Goal: Information Seeking & Learning: Learn about a topic

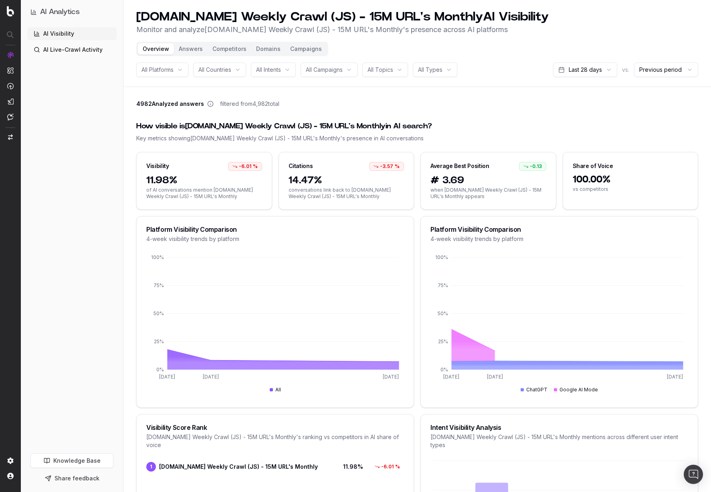
click at [186, 50] on button "Answers" at bounding box center [191, 48] width 34 height 11
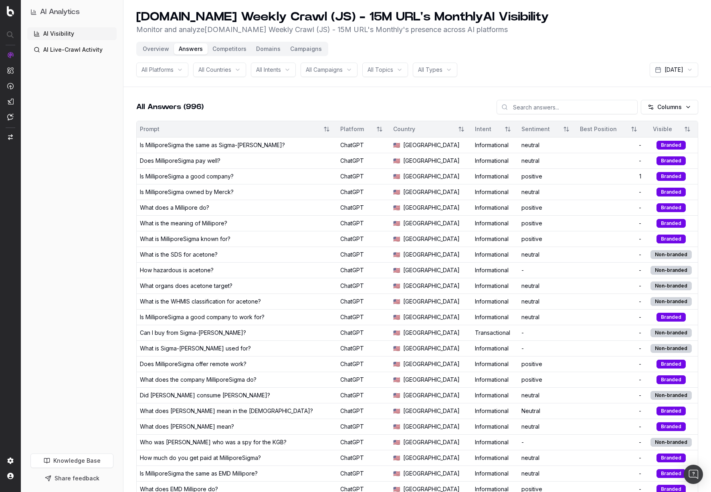
click at [232, 46] on button "Competitors" at bounding box center [230, 48] width 44 height 11
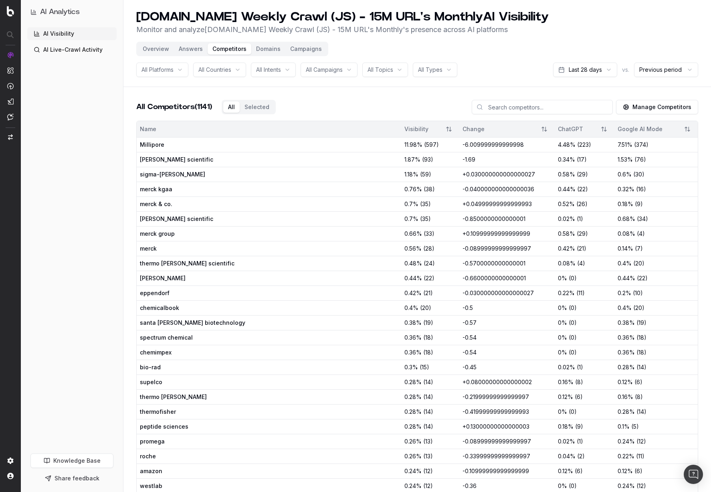
click at [262, 49] on button "Domains" at bounding box center [268, 48] width 34 height 11
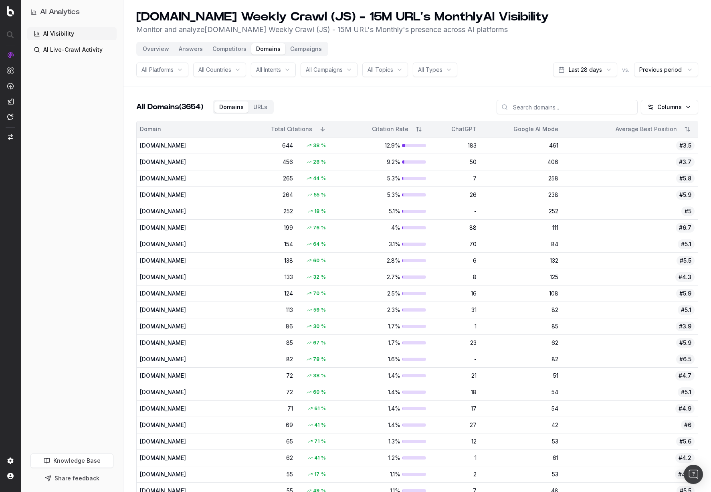
click at [298, 51] on button "Campaigns" at bounding box center [305, 48] width 41 height 11
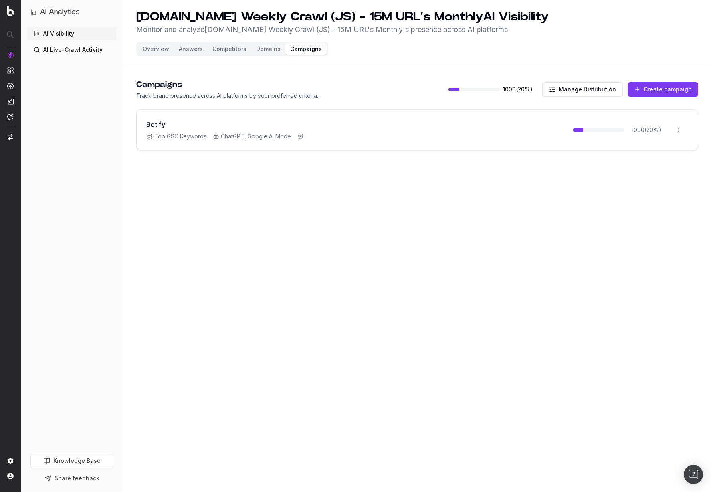
click at [160, 49] on button "Overview" at bounding box center [156, 48] width 36 height 11
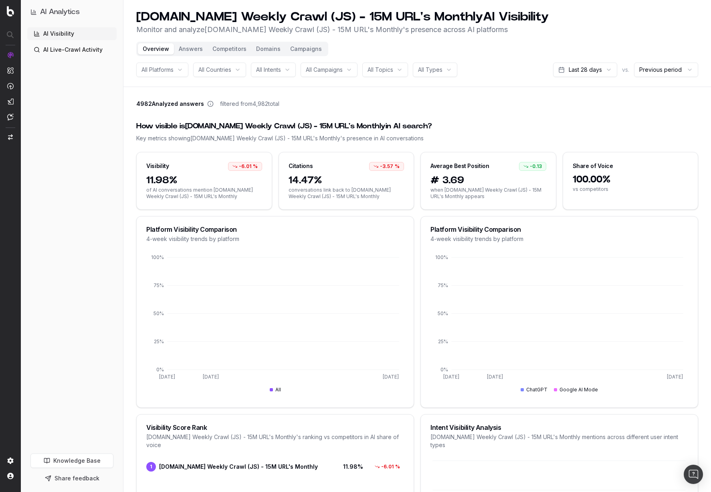
click at [168, 73] on span "All Platforms" at bounding box center [158, 70] width 32 height 8
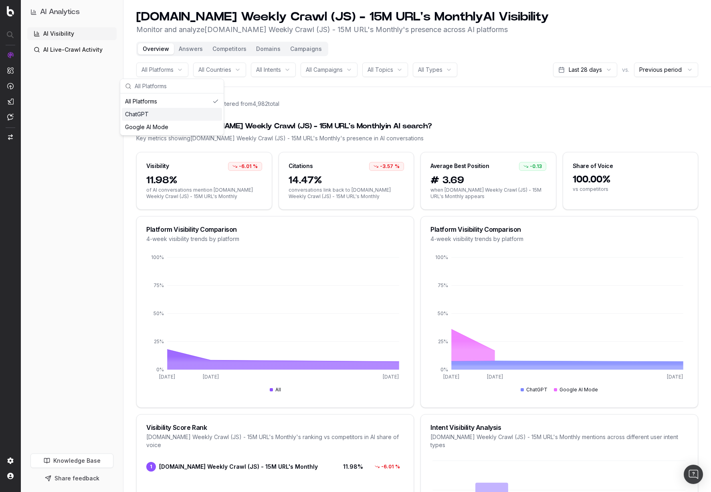
click at [156, 116] on div "ChatGPT" at bounding box center [172, 114] width 100 height 13
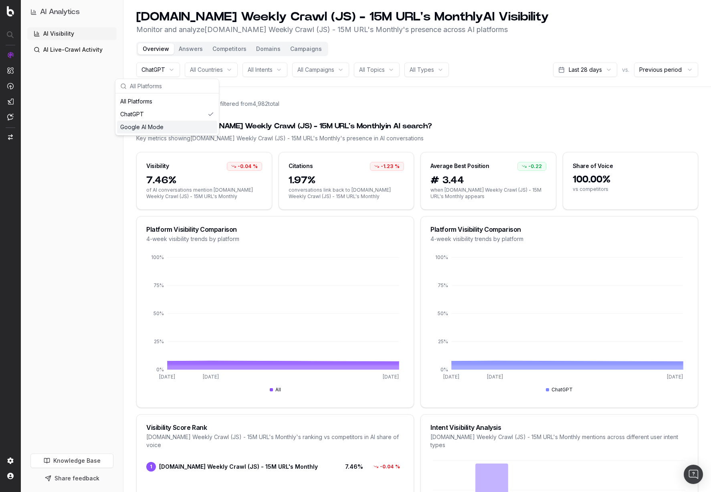
click at [153, 126] on div "Google AI Mode" at bounding box center [167, 127] width 100 height 13
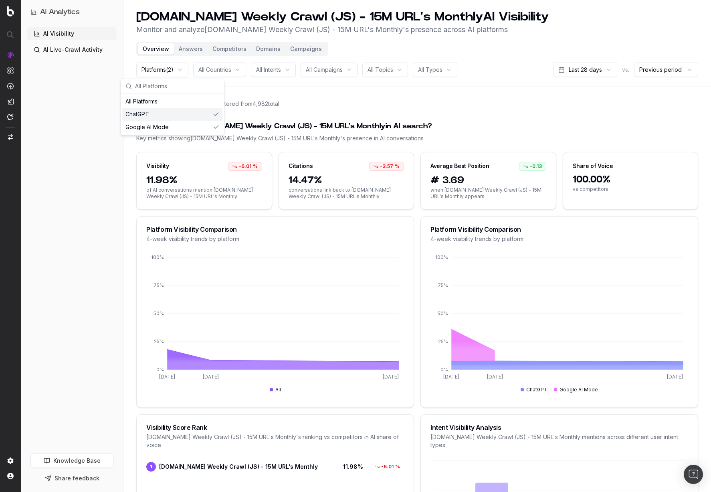
click at [167, 114] on div "ChatGPT" at bounding box center [172, 114] width 100 height 13
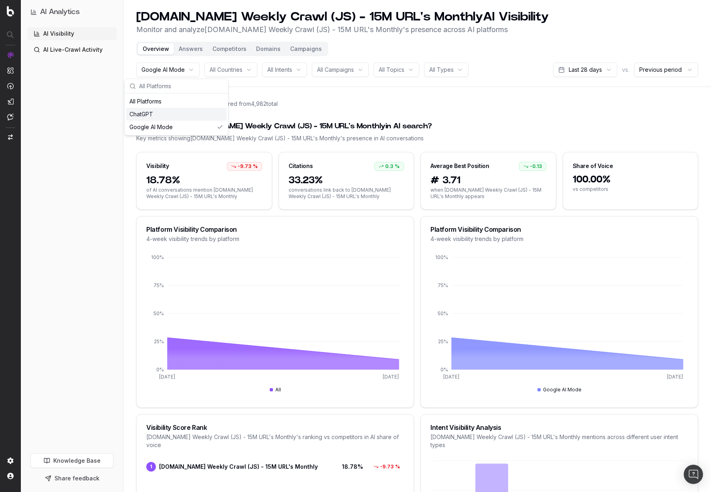
click at [237, 67] on span "All Countries" at bounding box center [226, 70] width 33 height 8
click at [250, 113] on div "[GEOGRAPHIC_DATA]" at bounding box center [240, 114] width 100 height 13
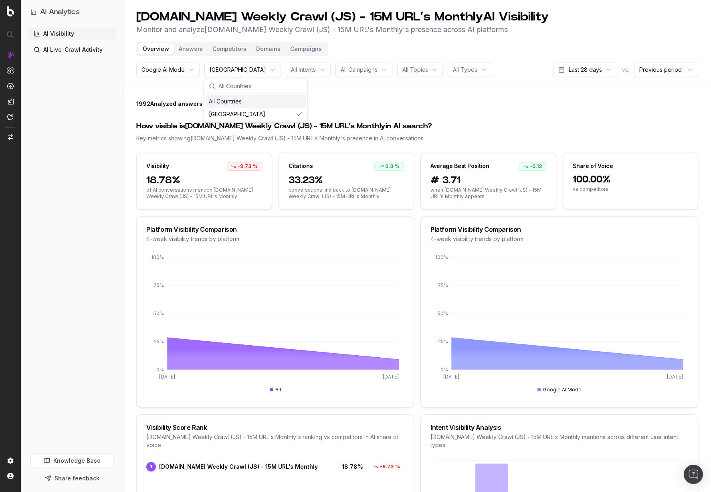
click at [316, 69] on span "All Intents" at bounding box center [303, 70] width 25 height 8
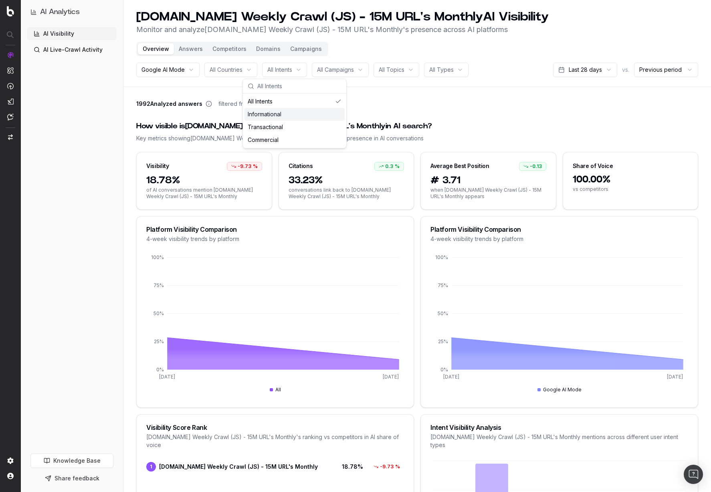
click at [300, 115] on div "Informational" at bounding box center [295, 114] width 100 height 13
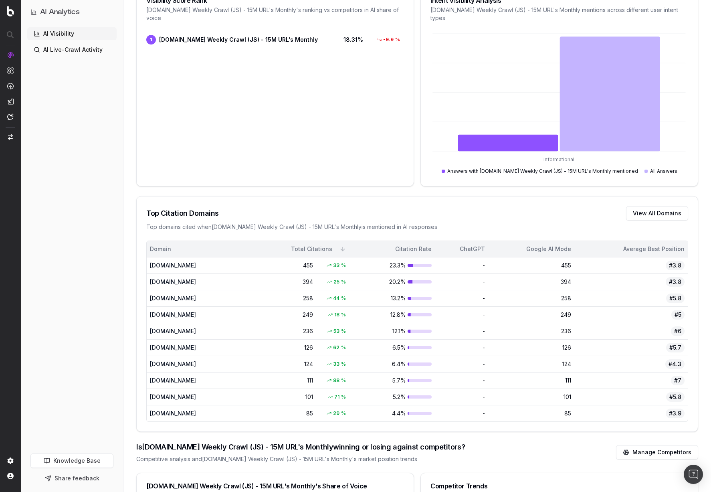
scroll to position [453, 0]
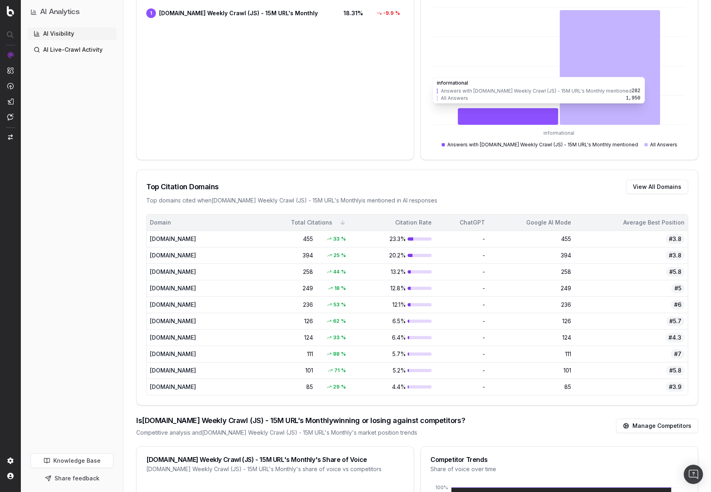
click at [598, 107] on icon at bounding box center [610, 67] width 101 height 115
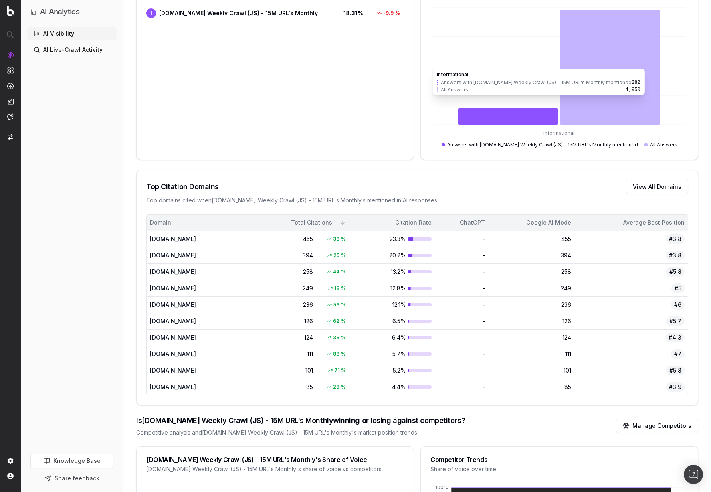
click at [605, 99] on icon at bounding box center [610, 67] width 101 height 115
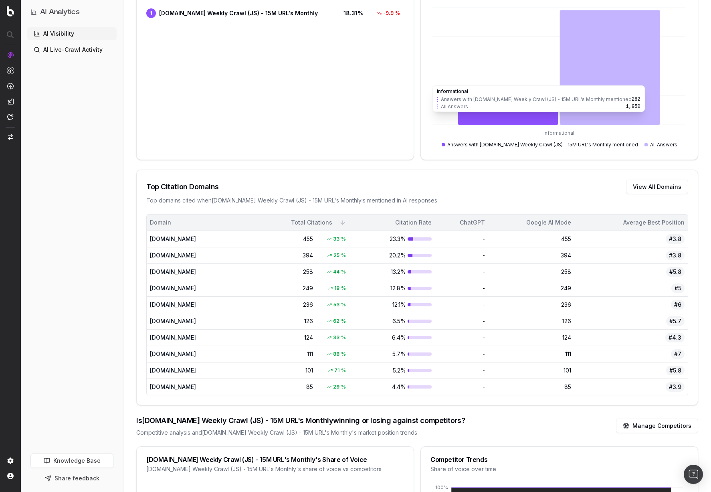
click at [570, 116] on icon at bounding box center [610, 67] width 101 height 115
click at [524, 116] on icon at bounding box center [508, 116] width 101 height 16
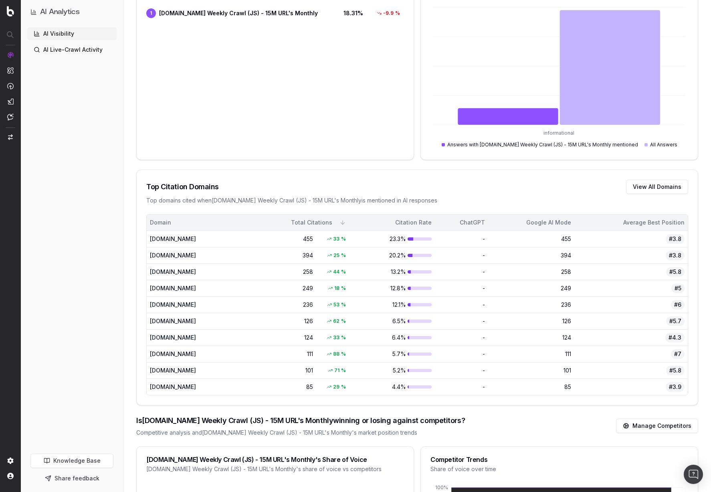
click at [541, 142] on div "Answers with [DOMAIN_NAME] Weekly Crawl (JS) - 15M URL's Monthly mentioned" at bounding box center [540, 145] width 196 height 6
click at [538, 145] on div "Answers with [DOMAIN_NAME] Weekly Crawl (JS) - 15M URL's Monthly mentioned" at bounding box center [540, 145] width 196 height 6
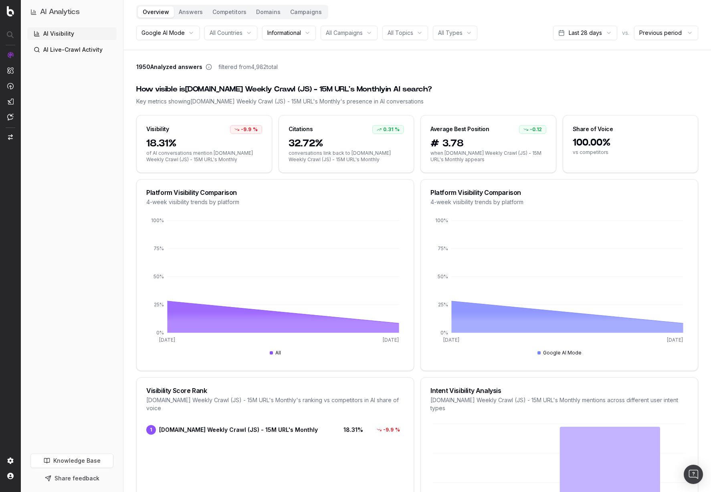
scroll to position [0, 0]
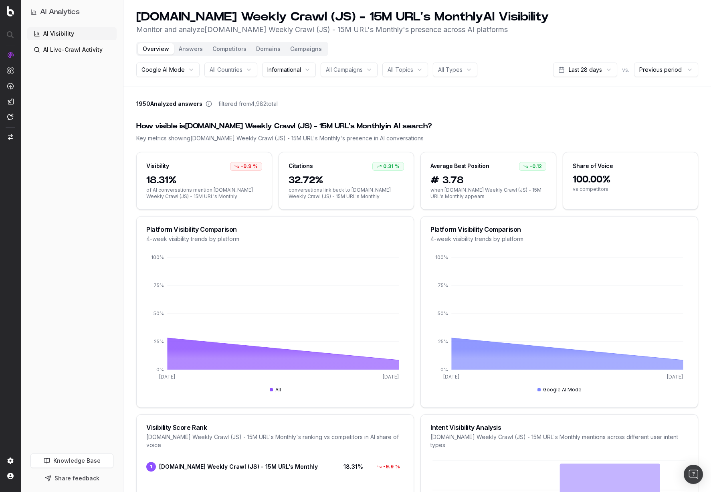
click at [58, 33] on link "AI Visibility" at bounding box center [71, 33] width 89 height 13
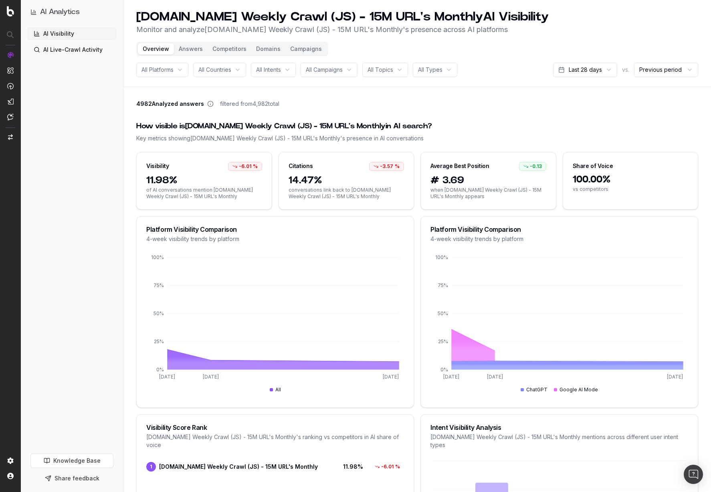
click at [190, 50] on button "Answers" at bounding box center [191, 48] width 34 height 11
